Goal: Task Accomplishment & Management: Manage account settings

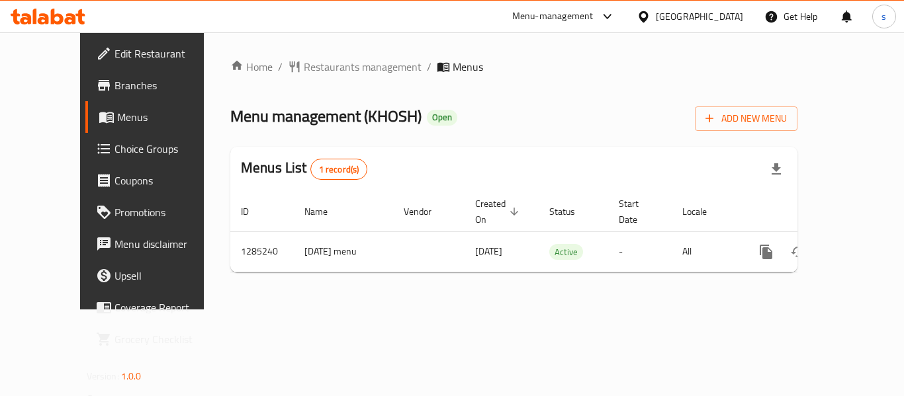
click at [117, 120] on span "Menus" at bounding box center [168, 117] width 103 height 16
click at [117, 124] on span "Menus" at bounding box center [168, 117] width 103 height 16
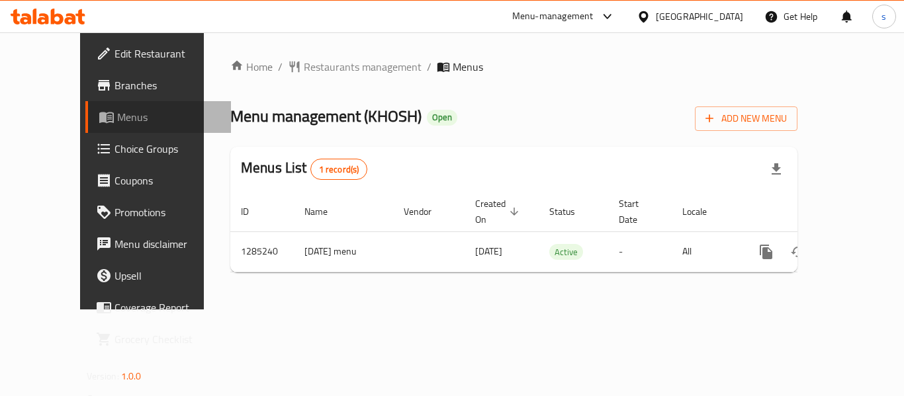
click at [117, 124] on span "Menus" at bounding box center [168, 117] width 103 height 16
click at [85, 127] on link "Menus" at bounding box center [158, 117] width 146 height 32
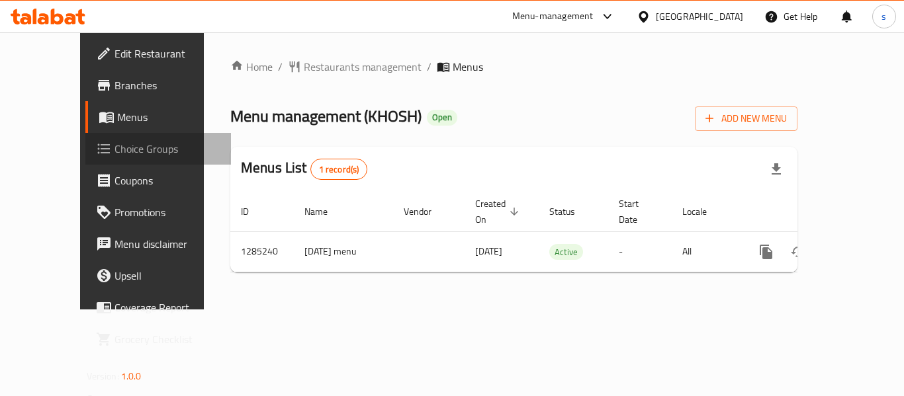
click at [114, 151] on span "Choice Groups" at bounding box center [167, 149] width 106 height 16
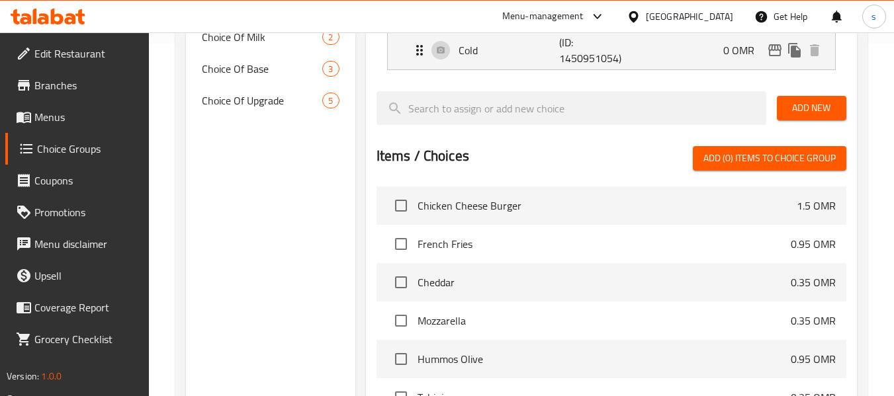
scroll to position [322, 0]
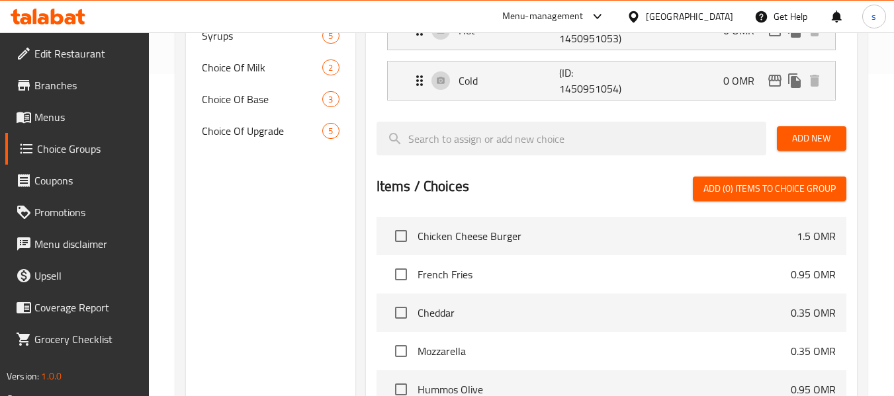
click at [52, 83] on span "Branches" at bounding box center [86, 85] width 105 height 16
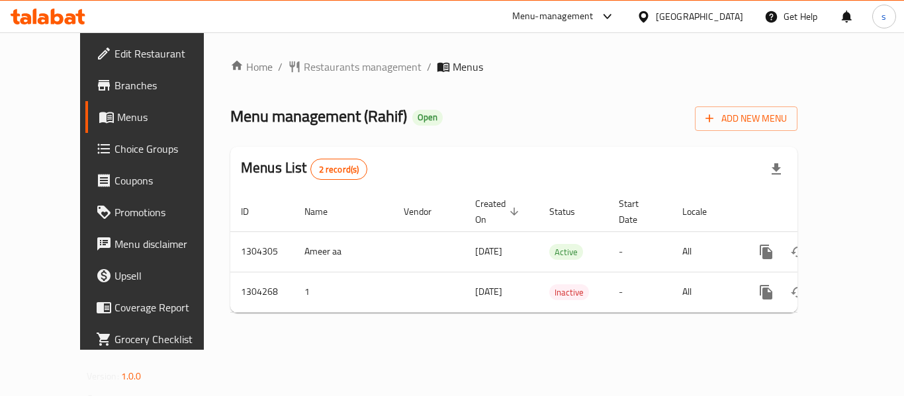
click at [114, 175] on span "Coupons" at bounding box center [167, 181] width 106 height 16
click at [114, 151] on span "Choice Groups" at bounding box center [167, 149] width 106 height 16
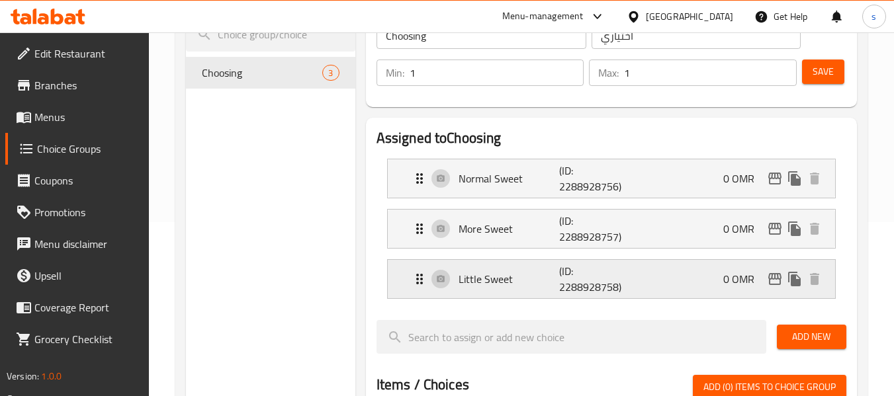
scroll to position [132, 0]
